Goal: Transaction & Acquisition: Download file/media

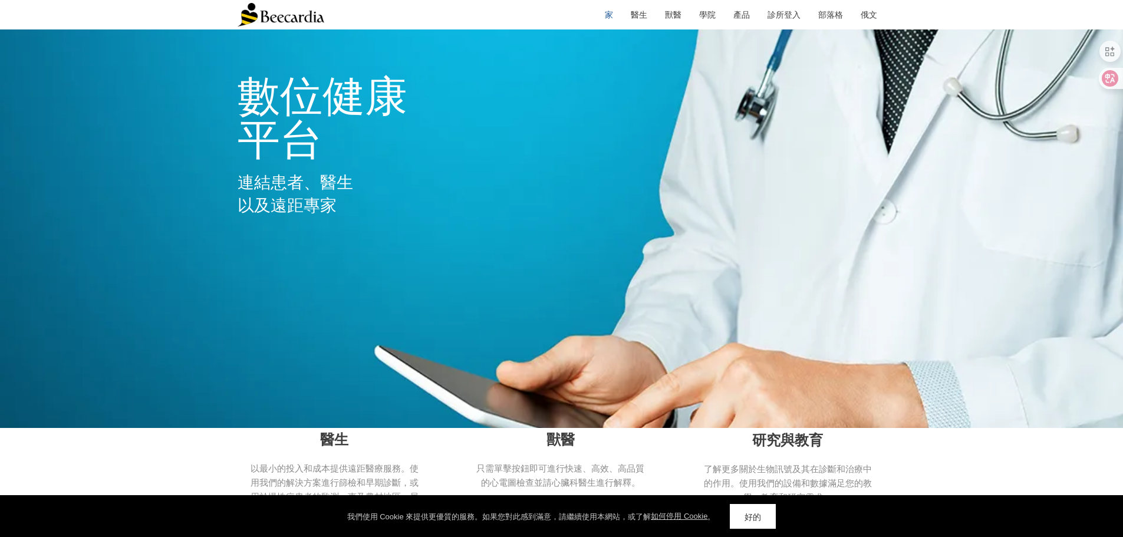
click at [754, 520] on font "好的" at bounding box center [752, 516] width 17 height 9
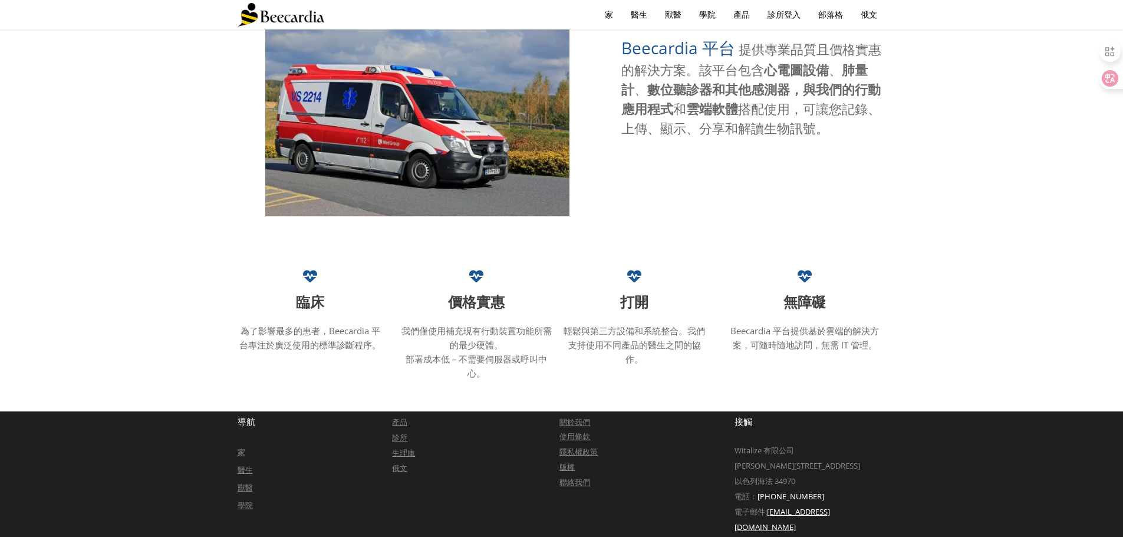
scroll to position [609, 0]
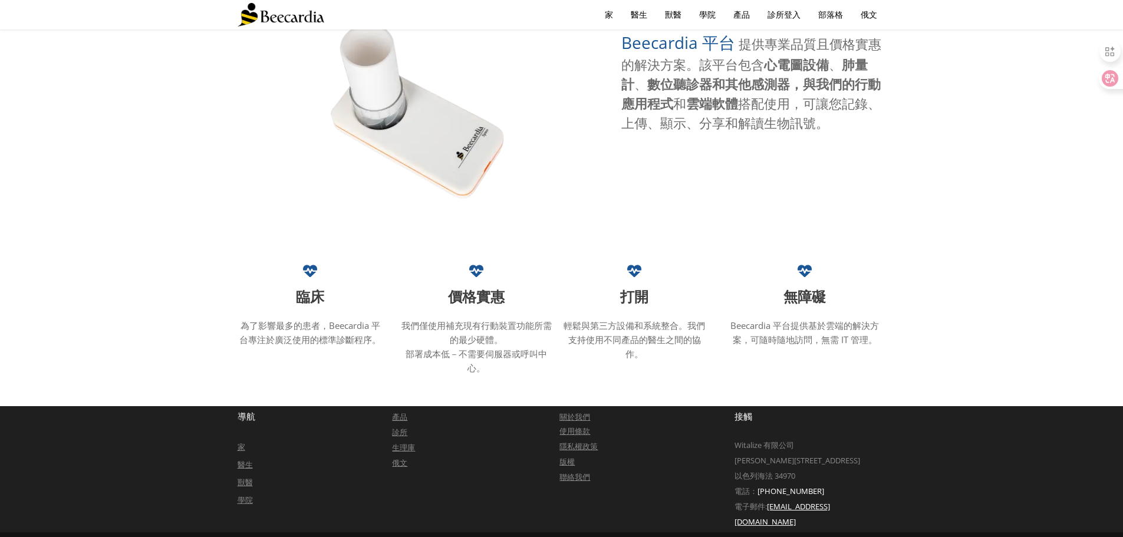
click at [397, 413] on font "產品" at bounding box center [399, 416] width 15 height 11
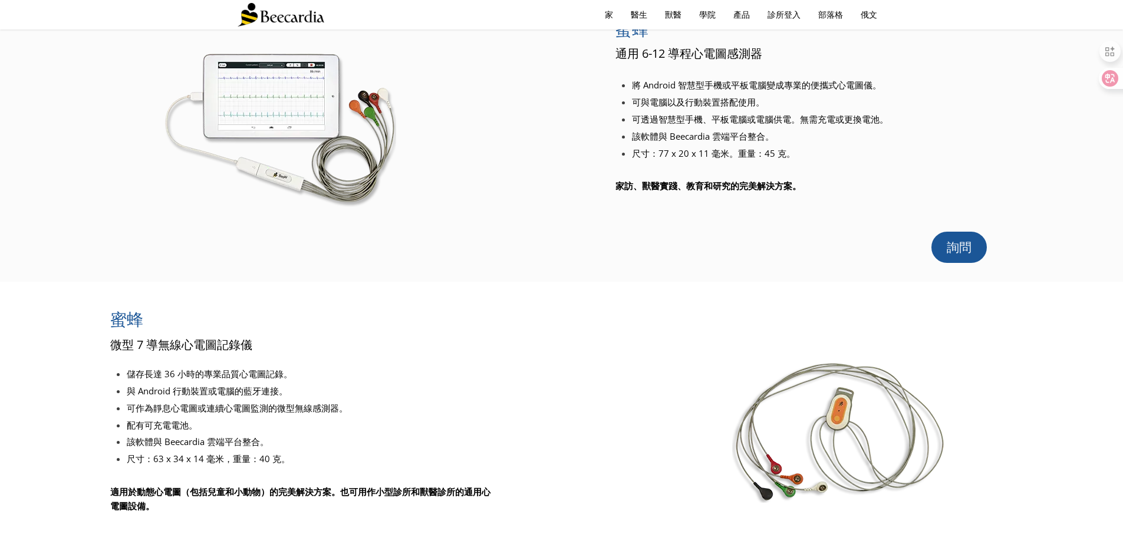
scroll to position [59, 0]
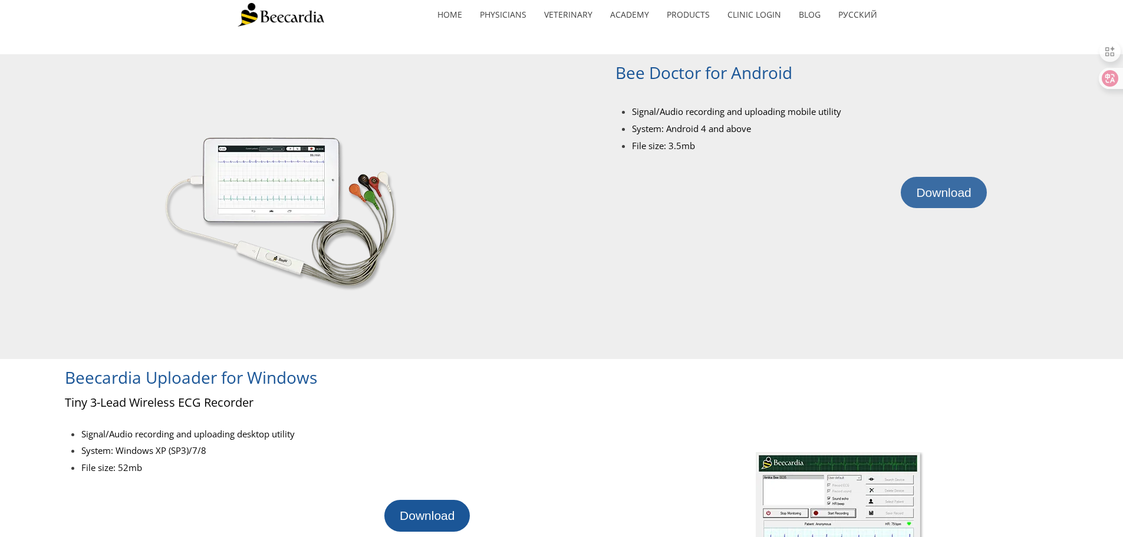
click at [945, 195] on span "Download" at bounding box center [943, 193] width 55 height 14
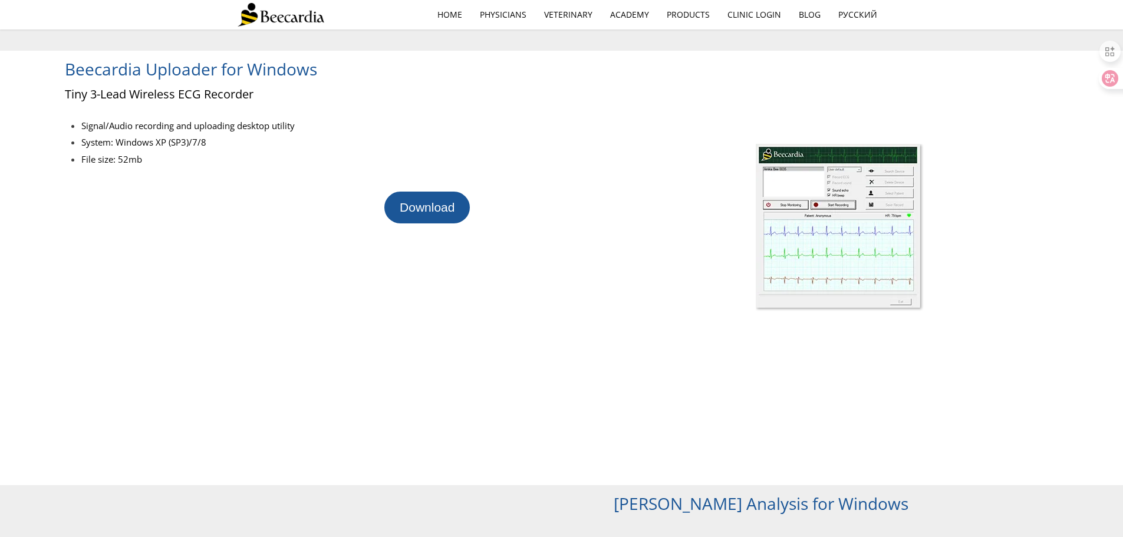
scroll to position [295, 0]
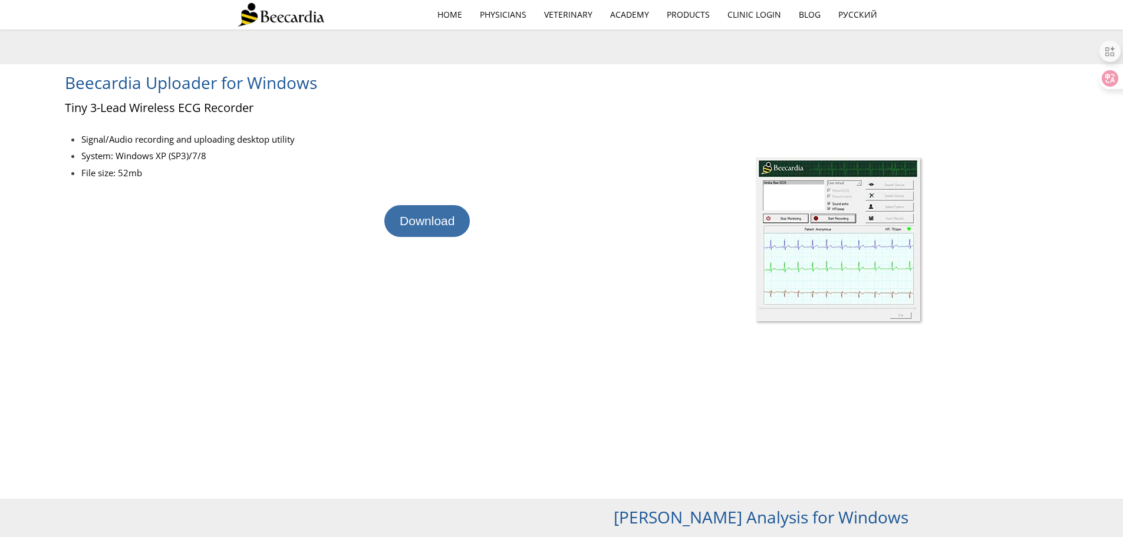
click at [413, 229] on link "Download" at bounding box center [426, 220] width 85 height 31
click at [625, 423] on div at bounding box center [839, 458] width 566 height 81
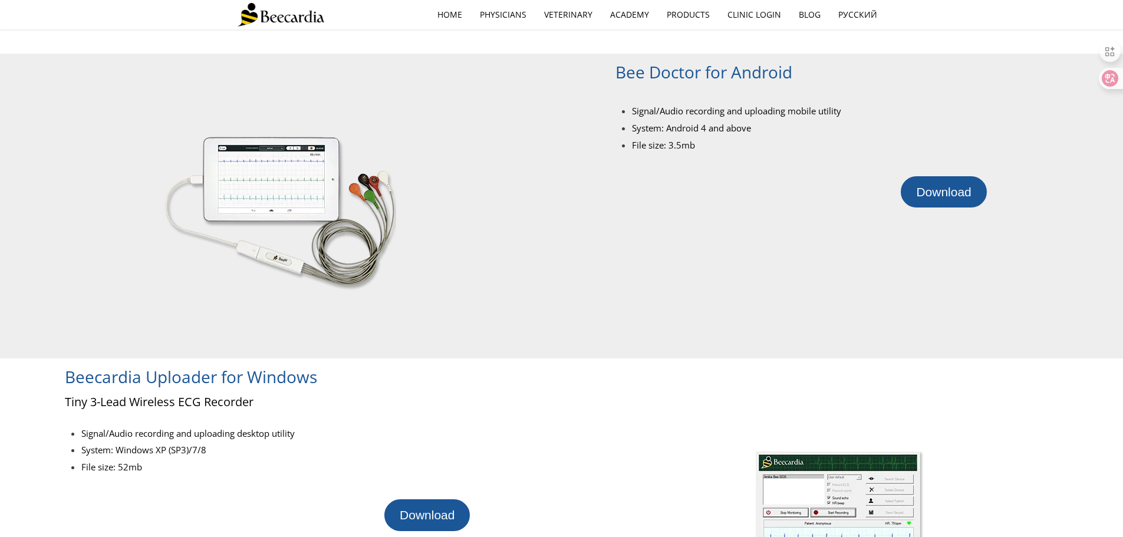
scroll to position [0, 0]
click at [953, 98] on div at bounding box center [810, 94] width 391 height 12
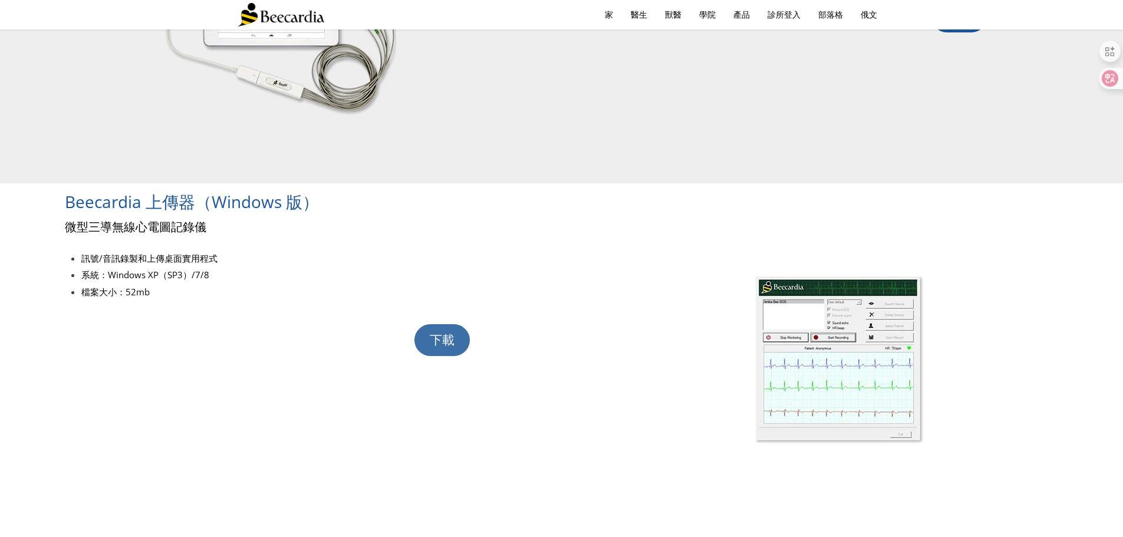
scroll to position [177, 0]
click at [447, 345] on font "下載" at bounding box center [442, 339] width 25 height 14
click at [421, 348] on link "下載" at bounding box center [441, 338] width 55 height 31
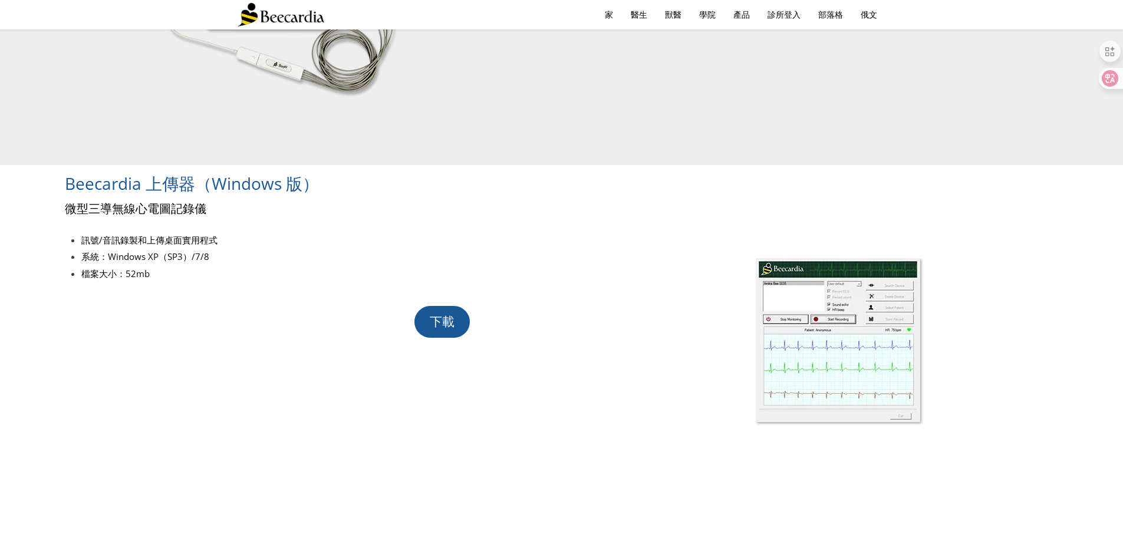
scroll to position [200, 0]
